Goal: Task Accomplishment & Management: Complete application form

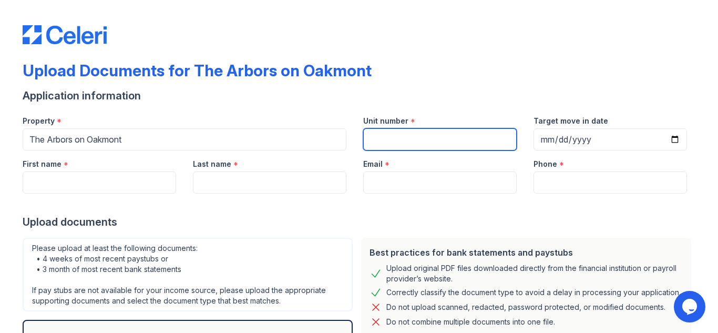
click at [374, 137] on input "Unit number" at bounding box center [439, 139] width 153 height 22
type input "1612"
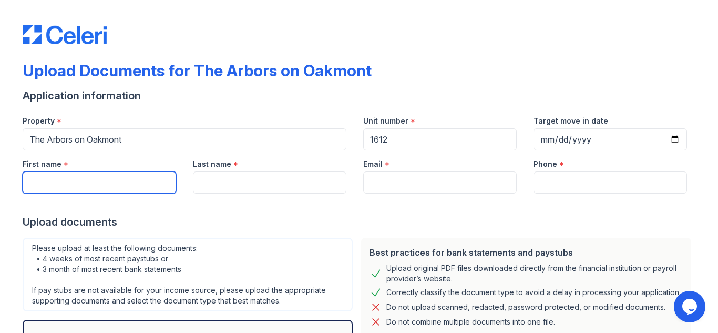
click at [87, 188] on input "First name" at bounding box center [99, 182] width 153 height 22
type input "Michael"
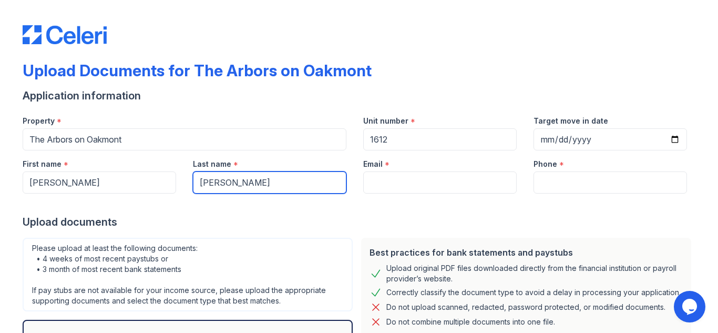
type input "Britt"
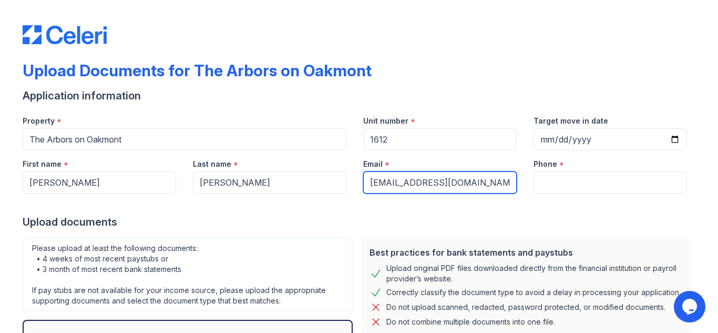
type input "britmichaelj@gmail.com"
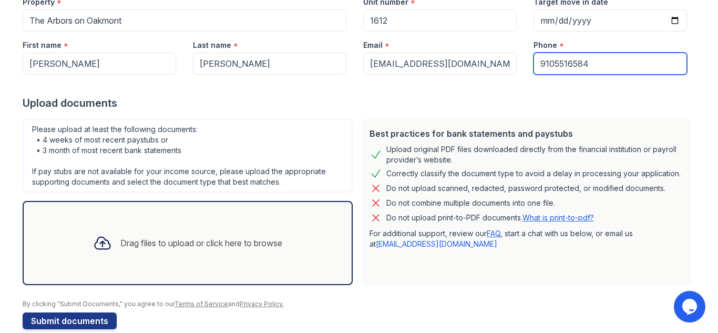
scroll to position [136, 0]
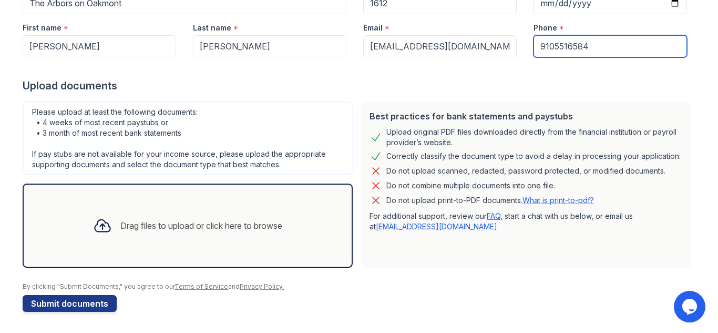
type input "9105516584"
click at [98, 222] on icon at bounding box center [102, 226] width 15 height 12
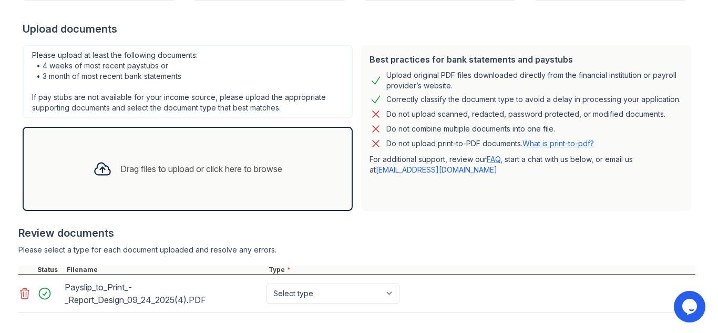
scroll to position [244, 0]
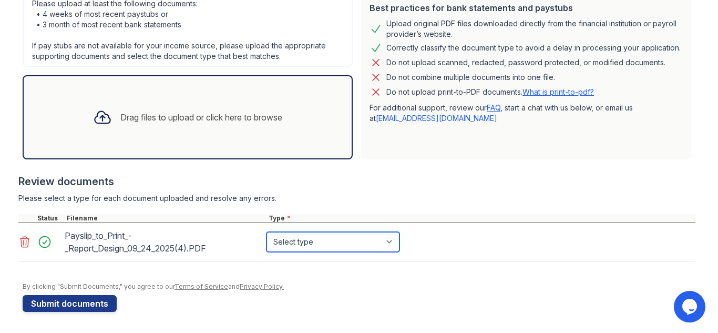
click at [342, 236] on select "Select type Paystub Bank Statement Offer Letter Tax Documents Benefit Award Let…" at bounding box center [332, 242] width 133 height 20
select select "paystub"
click at [266, 232] on select "Select type Paystub Bank Statement Offer Letter Tax Documents Benefit Award Let…" at bounding box center [332, 242] width 133 height 20
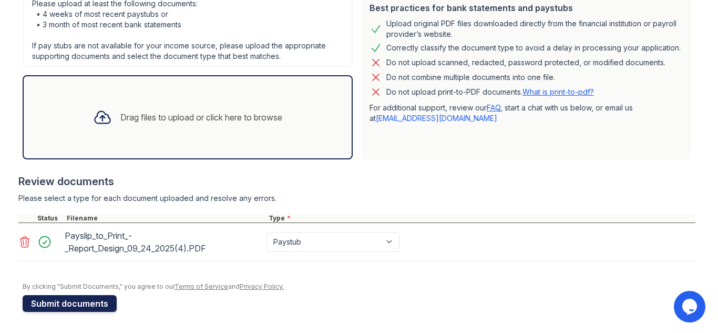
click at [97, 304] on button "Submit documents" at bounding box center [70, 303] width 94 height 17
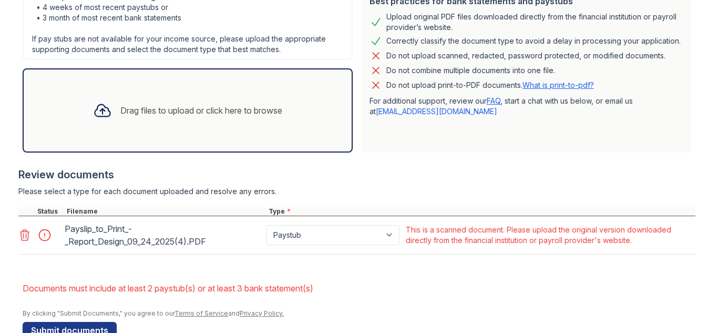
scroll to position [284, 0]
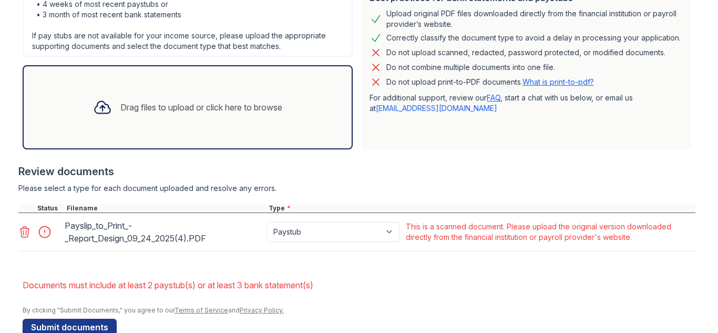
click at [20, 238] on icon at bounding box center [24, 231] width 13 height 13
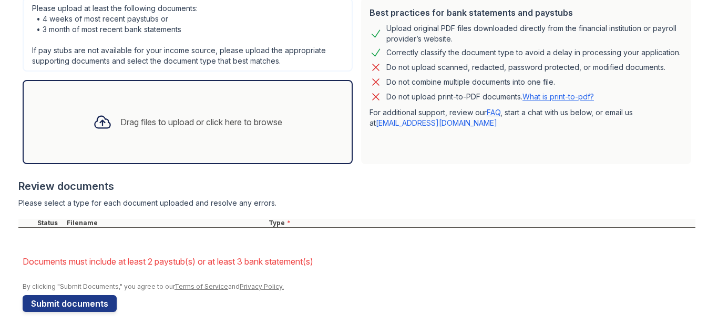
scroll to position [269, 0]
click at [198, 130] on div "Drag files to upload or click here to browse" at bounding box center [188, 122] width 206 height 36
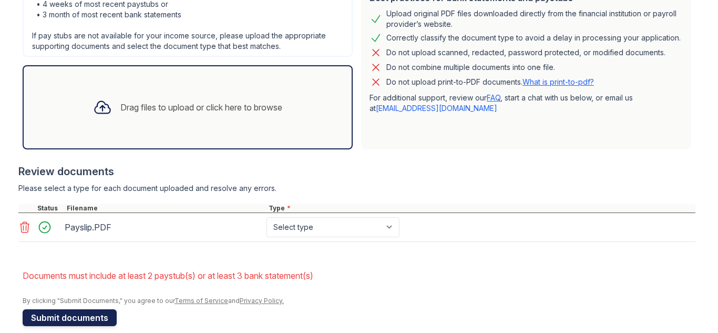
click at [79, 318] on button "Submit documents" at bounding box center [70, 317] width 94 height 17
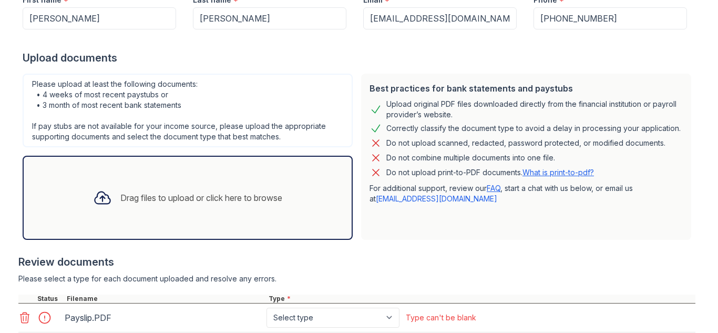
scroll to position [298, 0]
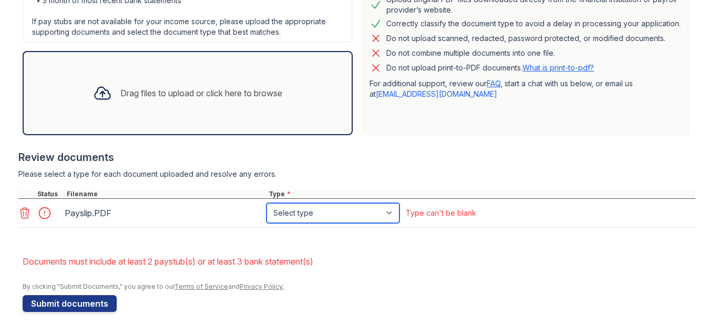
click at [333, 208] on select "Select type Paystub Bank Statement Offer Letter Tax Documents Benefit Award Let…" at bounding box center [332, 213] width 133 height 20
select select "paystub"
click at [266, 203] on select "Select type Paystub Bank Statement Offer Letter Tax Documents Benefit Award Let…" at bounding box center [332, 213] width 133 height 20
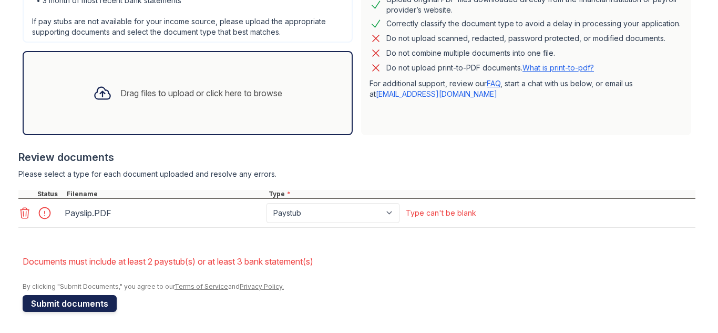
click at [71, 304] on button "Submit documents" at bounding box center [70, 303] width 94 height 17
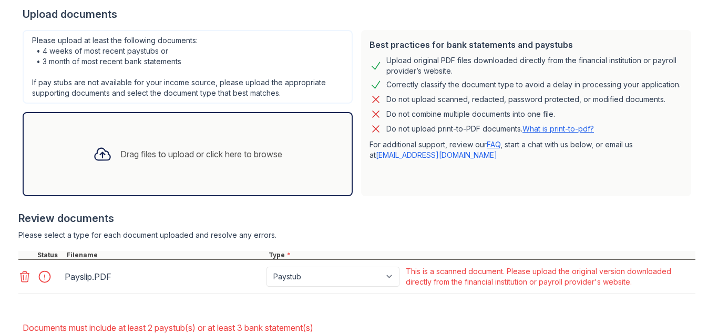
scroll to position [303, 0]
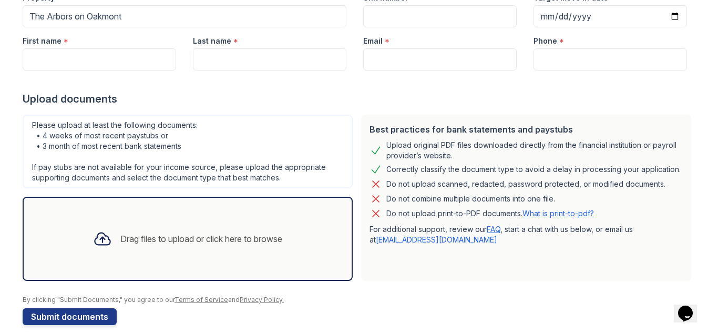
scroll to position [136, 0]
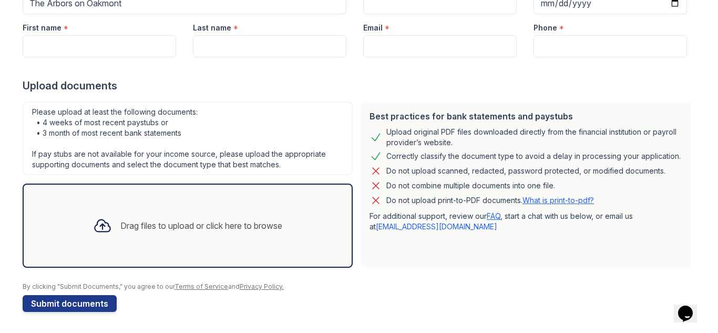
click at [182, 230] on div "Drag files to upload or click here to browse" at bounding box center [201, 225] width 162 height 13
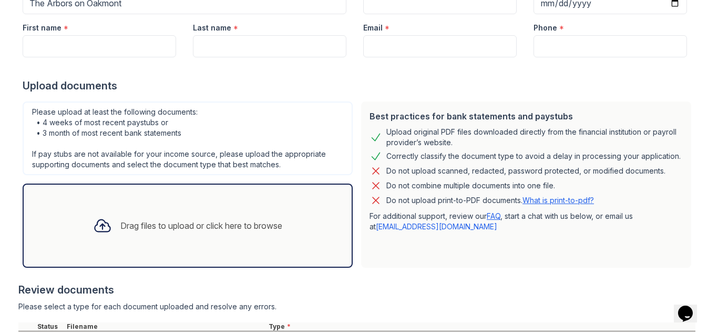
scroll to position [235, 0]
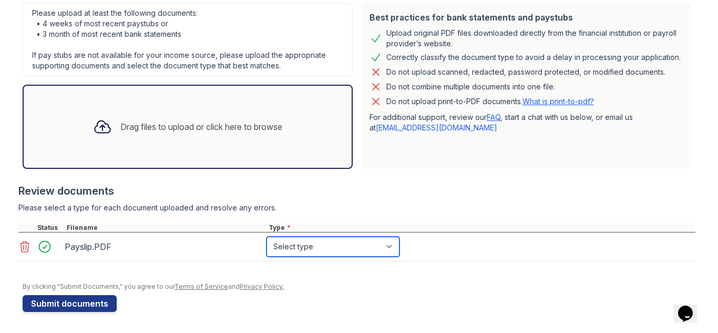
click at [348, 241] on select "Select type Paystub Bank Statement Offer Letter Tax Documents Benefit Award Let…" at bounding box center [332, 246] width 133 height 20
select select "paystub"
click at [266, 236] on select "Select type Paystub Bank Statement Offer Letter Tax Documents Benefit Award Let…" at bounding box center [332, 246] width 133 height 20
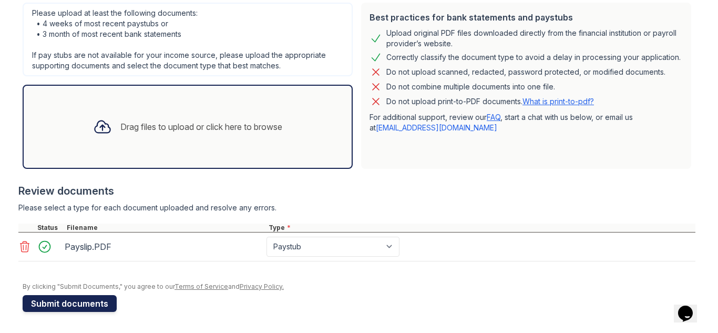
click at [79, 305] on button "Submit documents" at bounding box center [70, 303] width 94 height 17
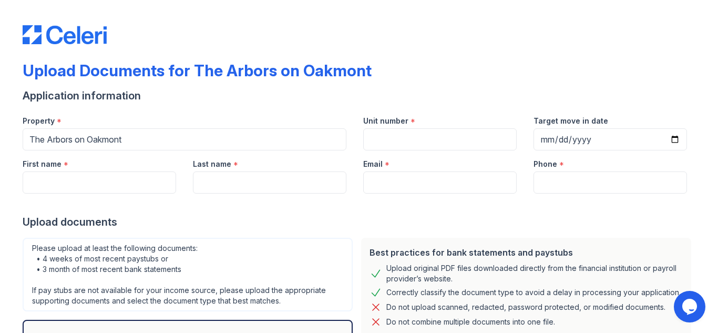
scroll to position [136, 0]
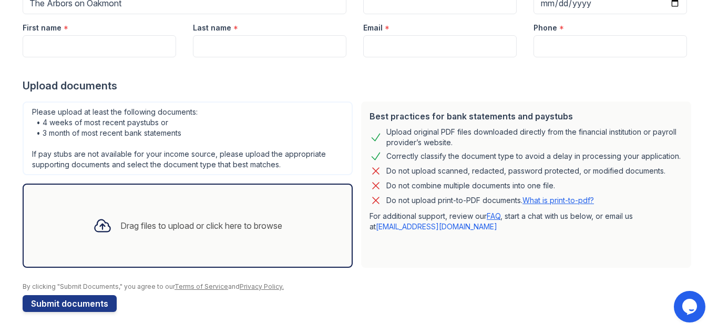
click at [276, 234] on div "Drag files to upload or click here to browse" at bounding box center [188, 226] width 206 height 36
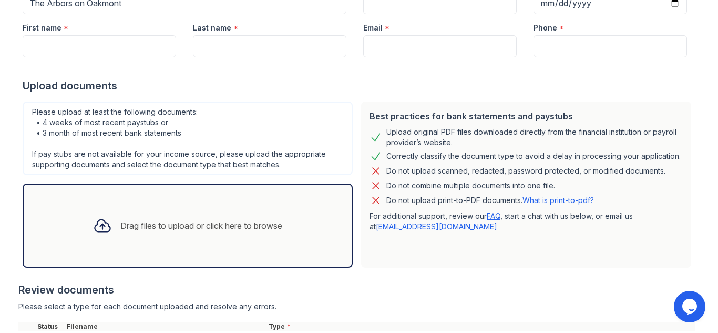
scroll to position [235, 0]
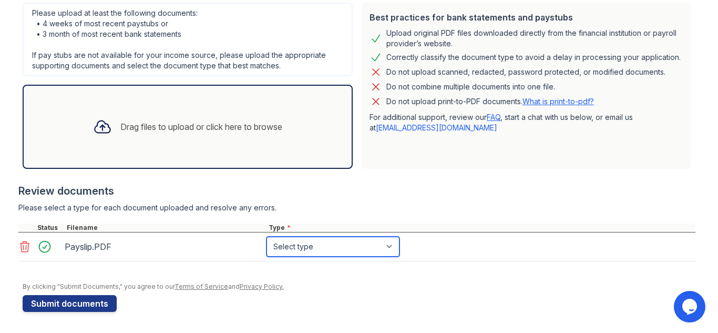
click at [336, 248] on select "Select type Paystub Bank Statement Offer Letter Tax Documents Benefit Award Let…" at bounding box center [332, 246] width 133 height 20
select select "paystub"
click at [266, 236] on select "Select type Paystub Bank Statement Offer Letter Tax Documents Benefit Award Let…" at bounding box center [332, 246] width 133 height 20
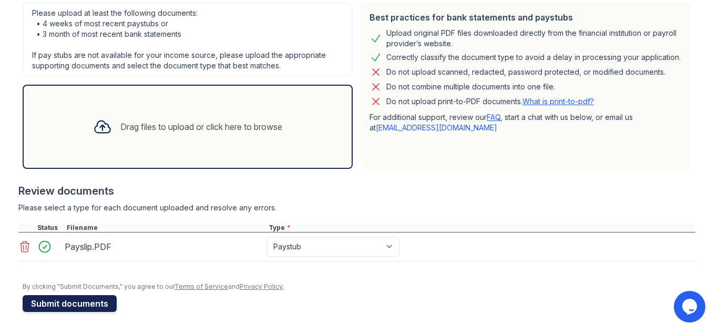
click at [81, 298] on button "Submit documents" at bounding box center [70, 303] width 94 height 17
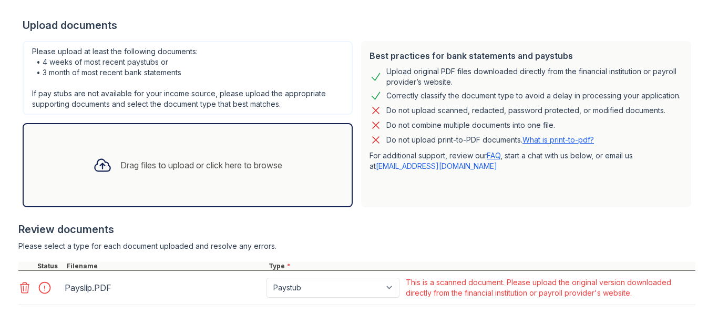
scroll to position [333, 0]
